Goal: Information Seeking & Learning: Find specific fact

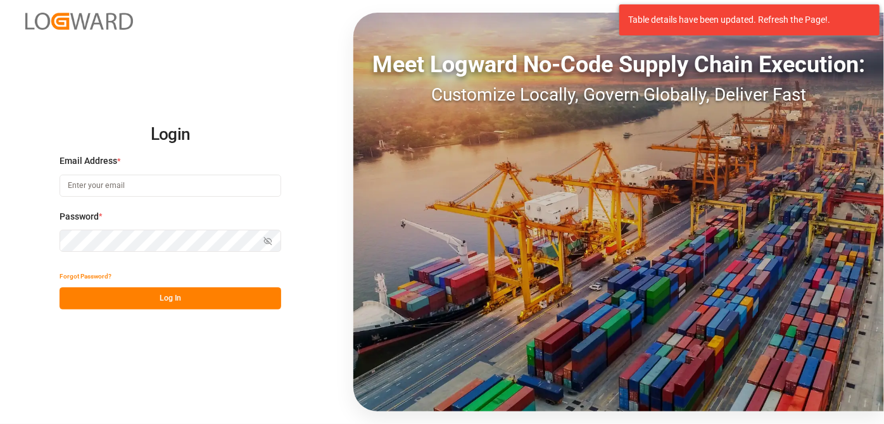
click at [125, 183] on input at bounding box center [171, 186] width 222 height 22
type input "L"
type input "[EMAIL_ADDRESS][PERSON_NAME][DOMAIN_NAME]"
click at [266, 239] on icon "button" at bounding box center [268, 241] width 8 height 8
click at [216, 298] on button "Log In" at bounding box center [171, 298] width 222 height 22
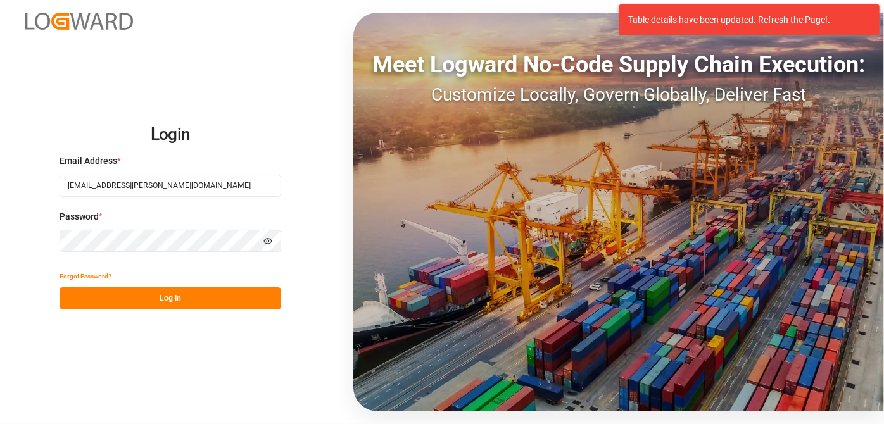
click at [155, 229] on div "Password * Hide password" at bounding box center [171, 238] width 222 height 56
click at [206, 299] on button "Log In" at bounding box center [171, 298] width 222 height 22
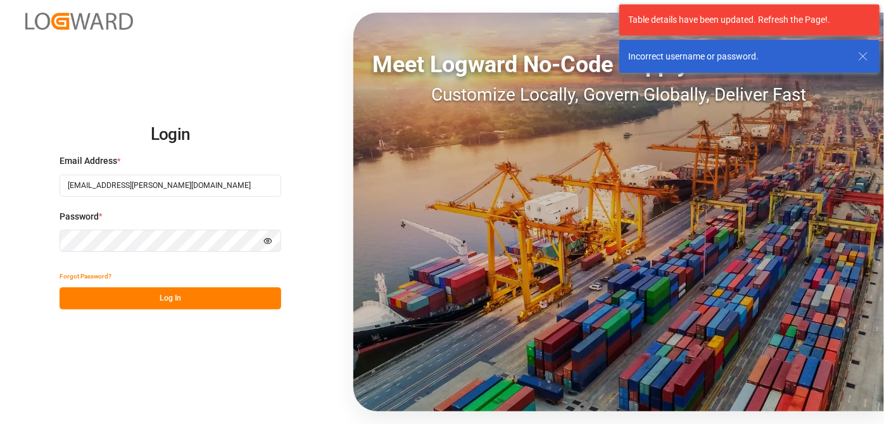
click at [0, 222] on div "Login Email Address * [EMAIL_ADDRESS][PERSON_NAME][DOMAIN_NAME] Password * Hide…" at bounding box center [442, 212] width 884 height 424
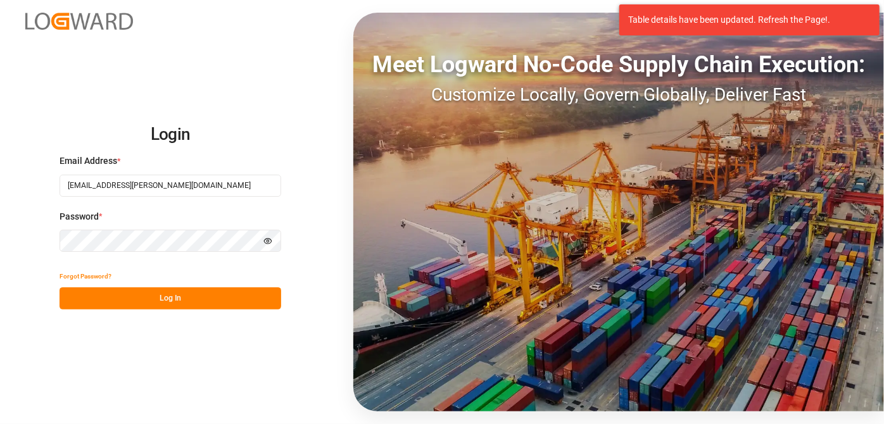
click at [156, 310] on div "Login Email Address * [EMAIL_ADDRESS][PERSON_NAME][DOMAIN_NAME] Password * Hide…" at bounding box center [442, 212] width 884 height 424
drag, startPoint x: 164, startPoint y: 294, endPoint x: 163, endPoint y: 301, distance: 7.0
click at [165, 294] on button "Log In" at bounding box center [171, 298] width 222 height 22
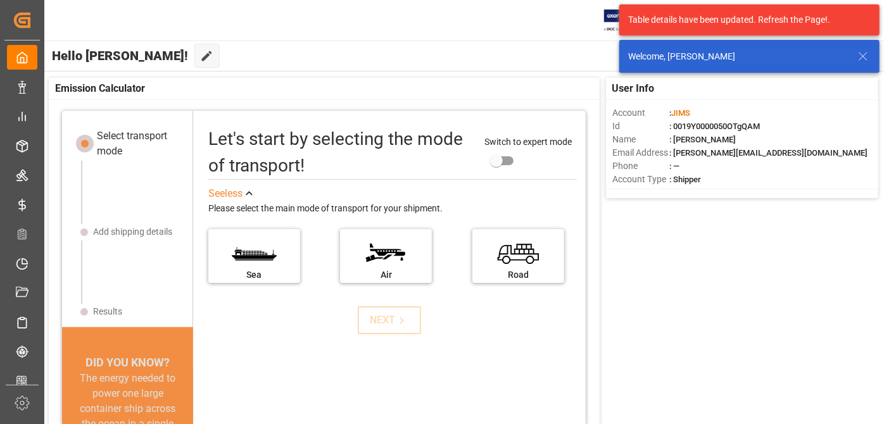
click at [277, 63] on div "Hello [PERSON_NAME]! Edit Cockpit Default" at bounding box center [462, 56] width 841 height 30
click at [866, 58] on icon at bounding box center [862, 56] width 15 height 15
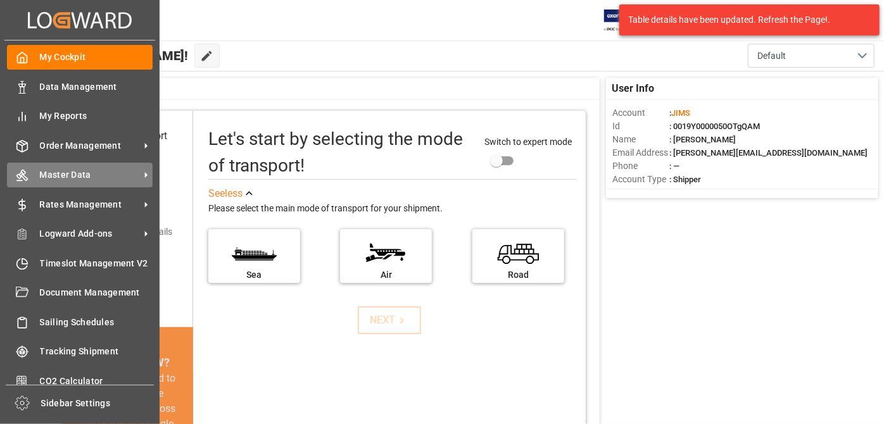
click at [111, 173] on span "Master Data" at bounding box center [90, 174] width 100 height 13
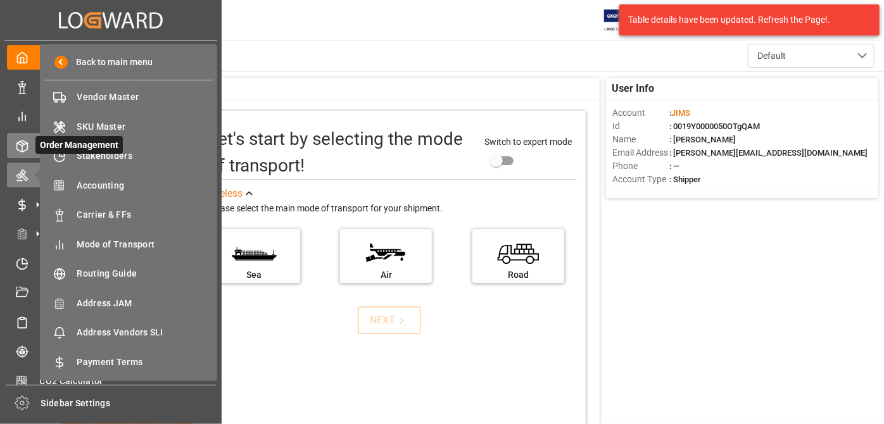
click at [28, 144] on icon at bounding box center [22, 146] width 13 height 13
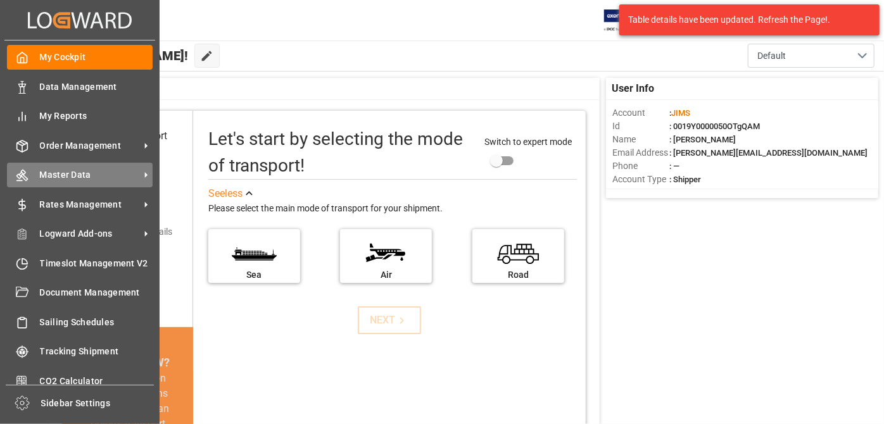
click at [127, 168] on span "Master Data" at bounding box center [90, 174] width 100 height 13
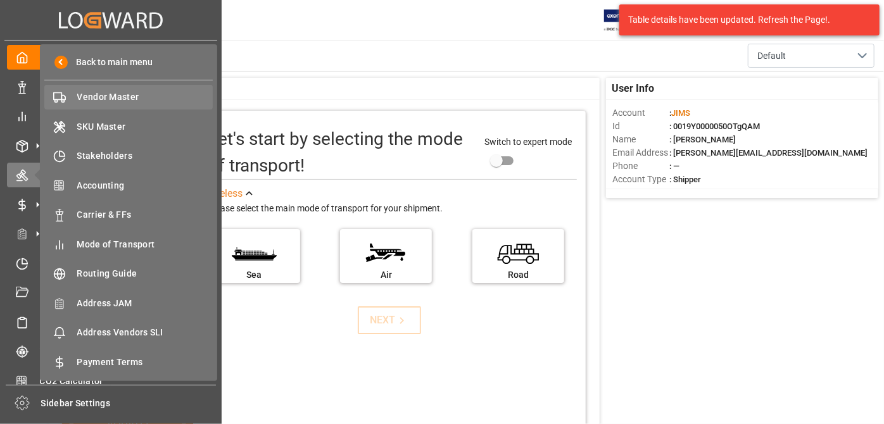
click at [151, 98] on span "Vendor Master" at bounding box center [145, 97] width 136 height 13
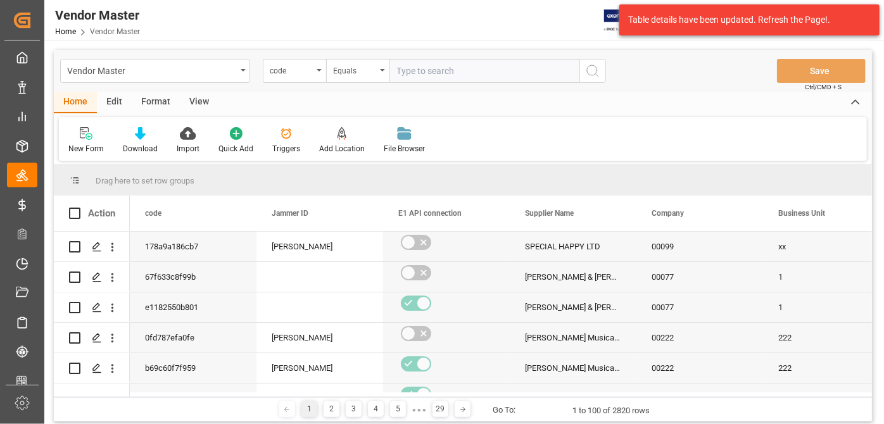
click at [451, 49] on div "Vendor Master code Equals Save Ctrl/CMD + S Home Edit Format View New Form Down…" at bounding box center [462, 309] width 837 height 537
click at [445, 69] on input "text" at bounding box center [484, 71] width 190 height 24
paste input "752487"
type input "752487"
click at [301, 71] on div "code" at bounding box center [291, 69] width 43 height 15
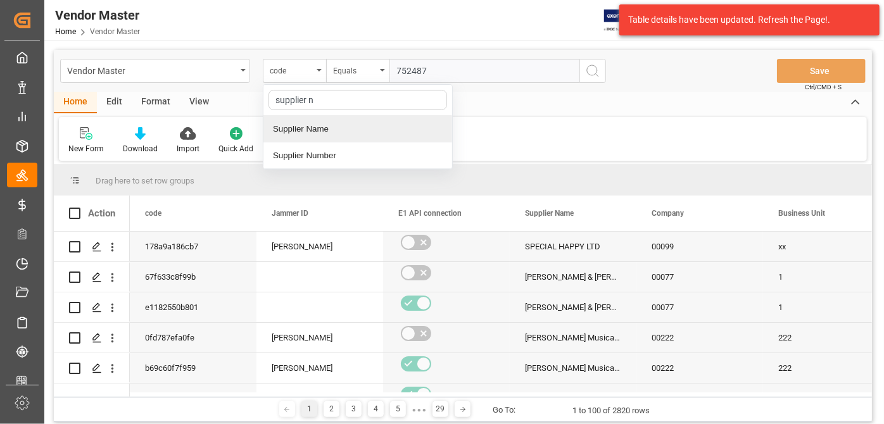
type input "supplier nu"
click at [342, 122] on div "Supplier Number" at bounding box center [357, 129] width 189 height 27
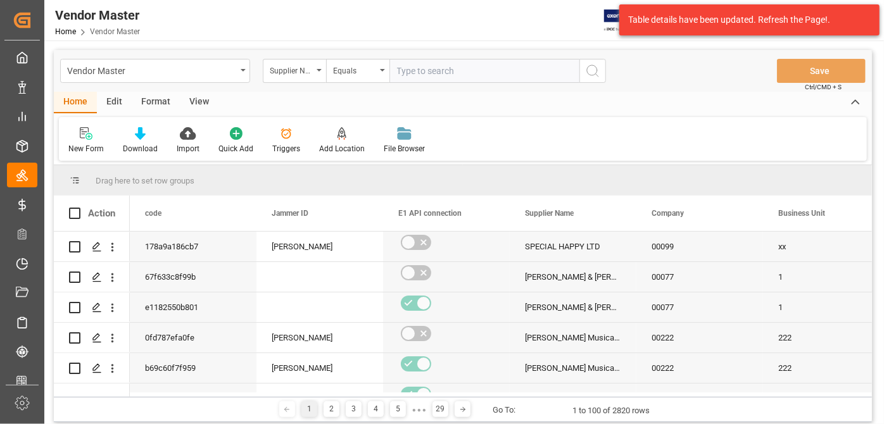
click at [591, 78] on icon "search button" at bounding box center [592, 70] width 15 height 15
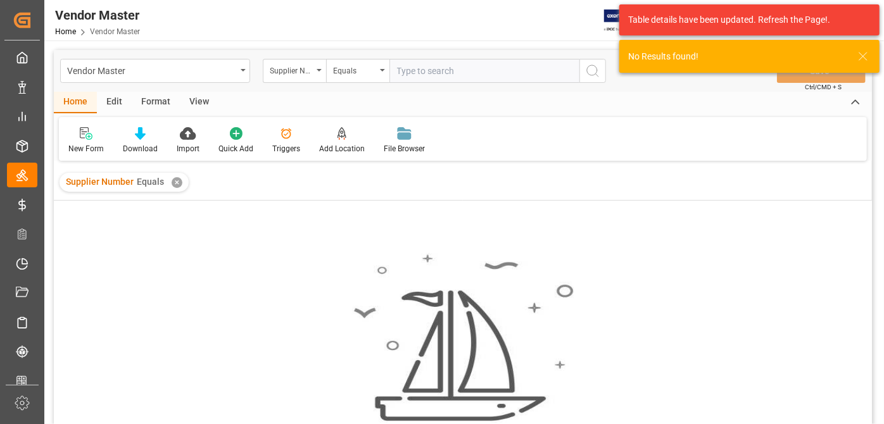
click at [180, 187] on div "Supplier Number Equals ✕" at bounding box center [124, 182] width 129 height 19
click at [437, 65] on input "text" at bounding box center [484, 71] width 190 height 24
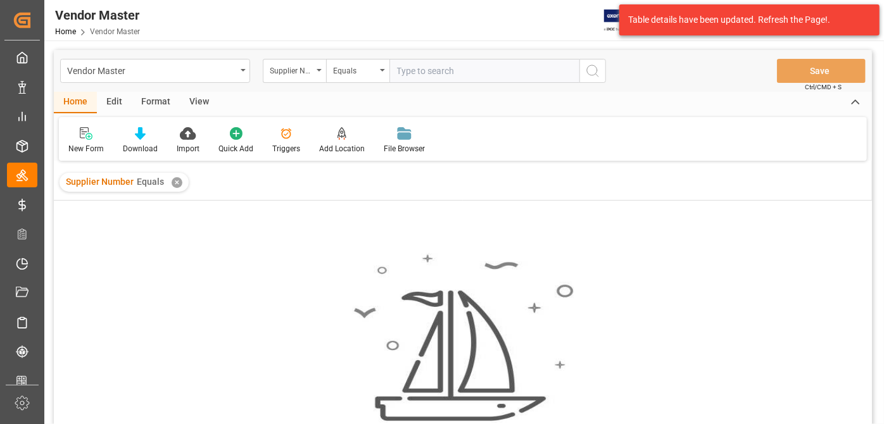
click at [175, 184] on div "✕" at bounding box center [177, 182] width 11 height 11
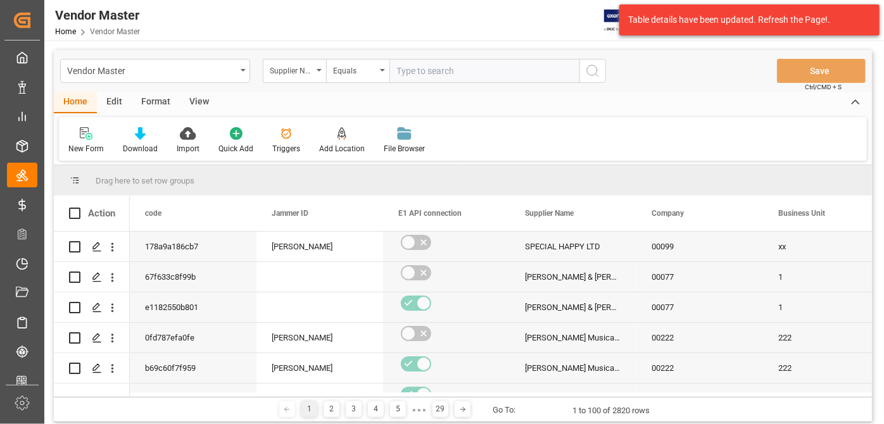
click at [429, 80] on input "text" at bounding box center [484, 71] width 190 height 24
paste input "752487"
type input "752487"
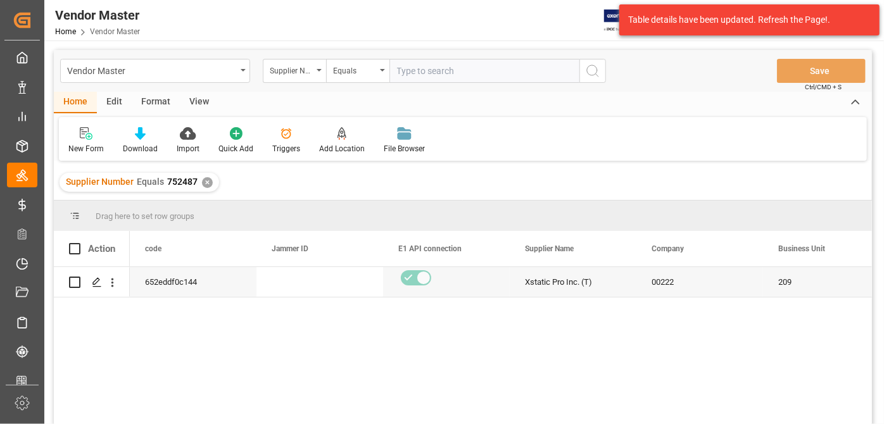
drag, startPoint x: 432, startPoint y: 306, endPoint x: 145, endPoint y: 309, distance: 286.8
click at [146, 309] on div "652eddf0c144 Xstatic Pro Inc. (T) 00222 209 A" at bounding box center [501, 349] width 742 height 165
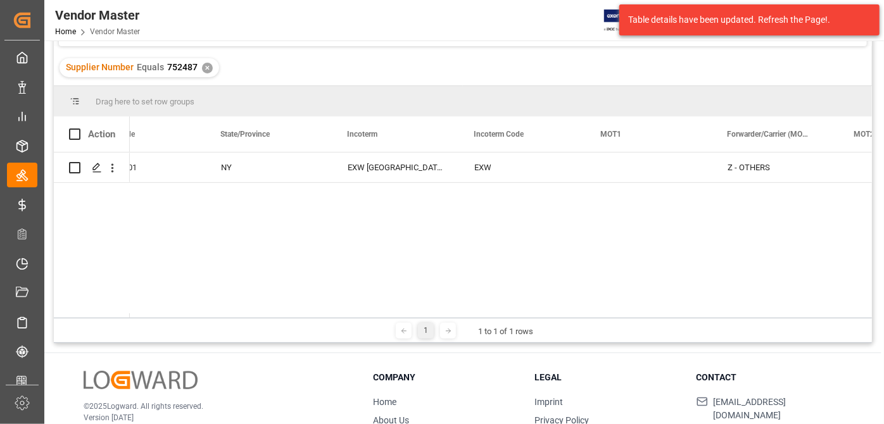
click at [210, 66] on div "✕" at bounding box center [207, 68] width 11 height 11
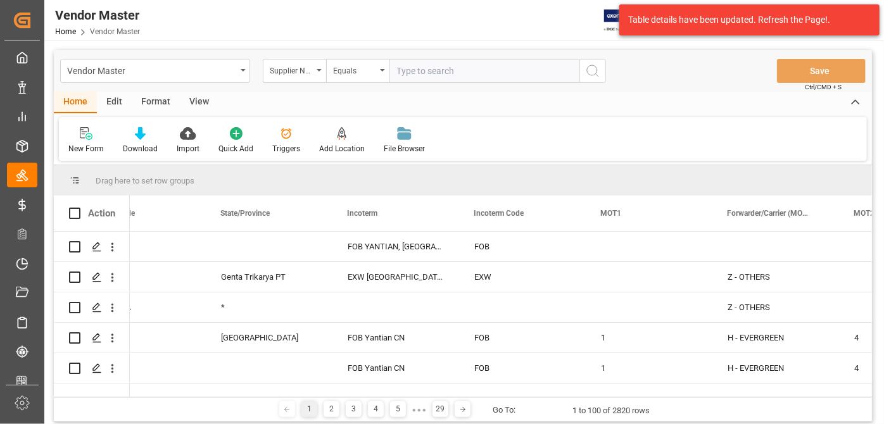
click at [453, 75] on input "text" at bounding box center [484, 71] width 190 height 24
paste input "722031"
type input "722031"
click at [596, 72] on icon "search button" at bounding box center [592, 70] width 15 height 15
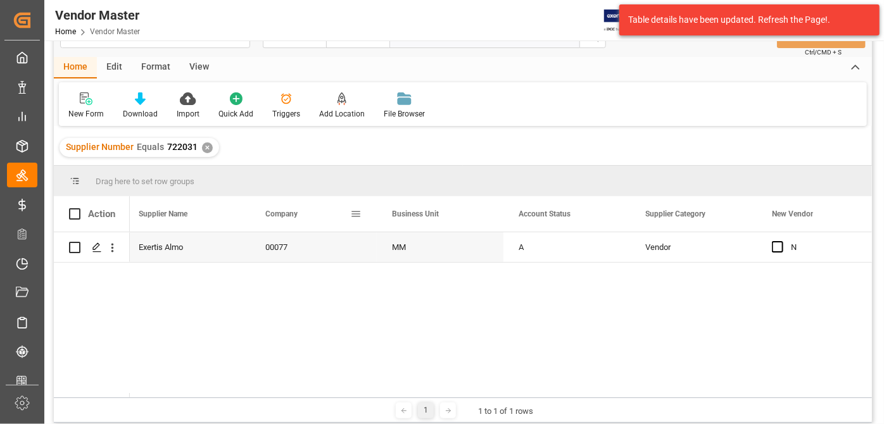
scroll to position [14, 0]
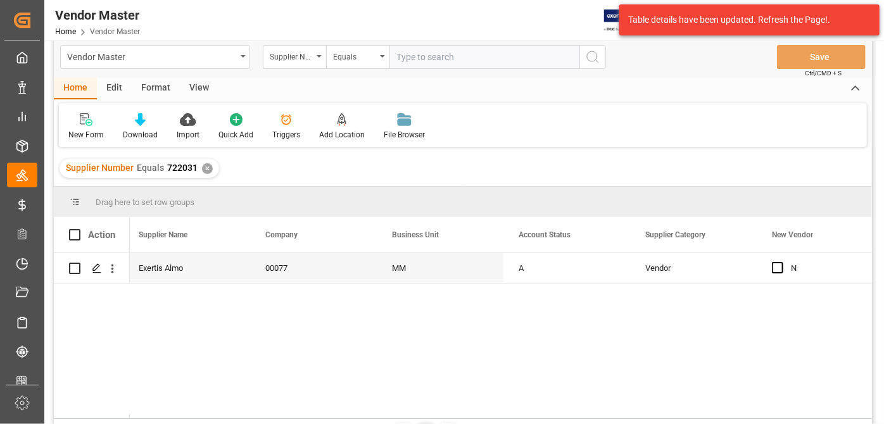
click at [266, 334] on div "A MM 00077 Exertis Almo Vendor N N" at bounding box center [501, 335] width 742 height 165
